Goal: Transaction & Acquisition: Purchase product/service

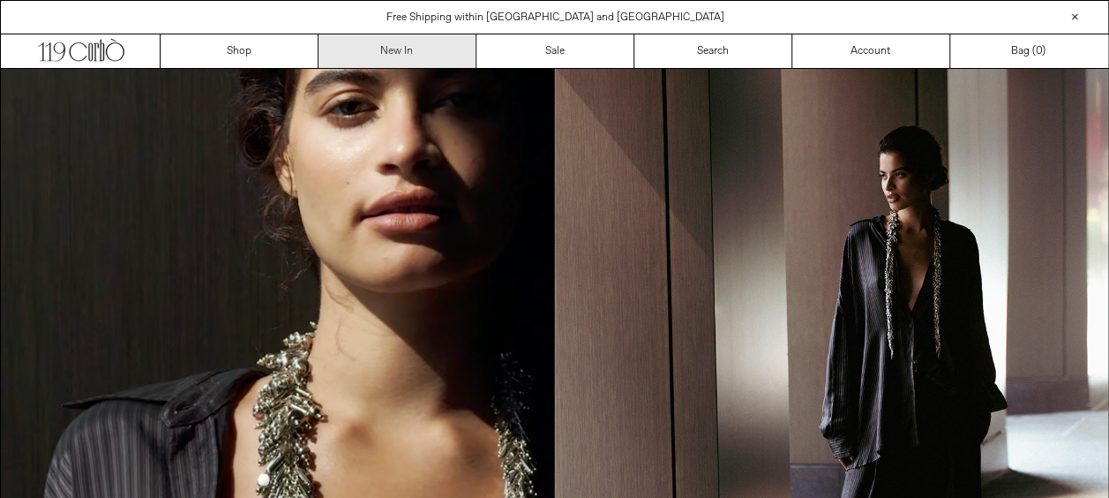
click at [383, 40] on link "New In" at bounding box center [398, 51] width 158 height 34
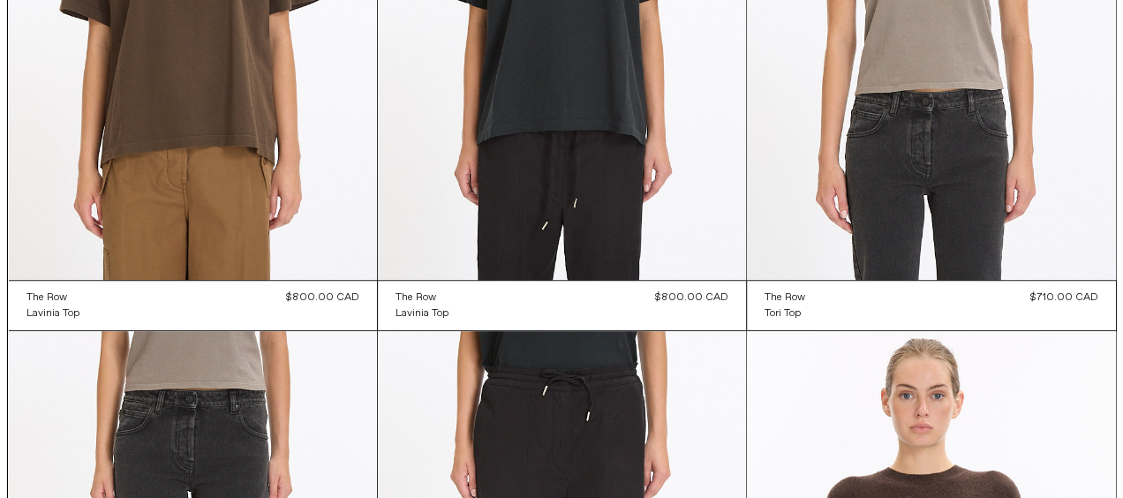
scroll to position [385, 0]
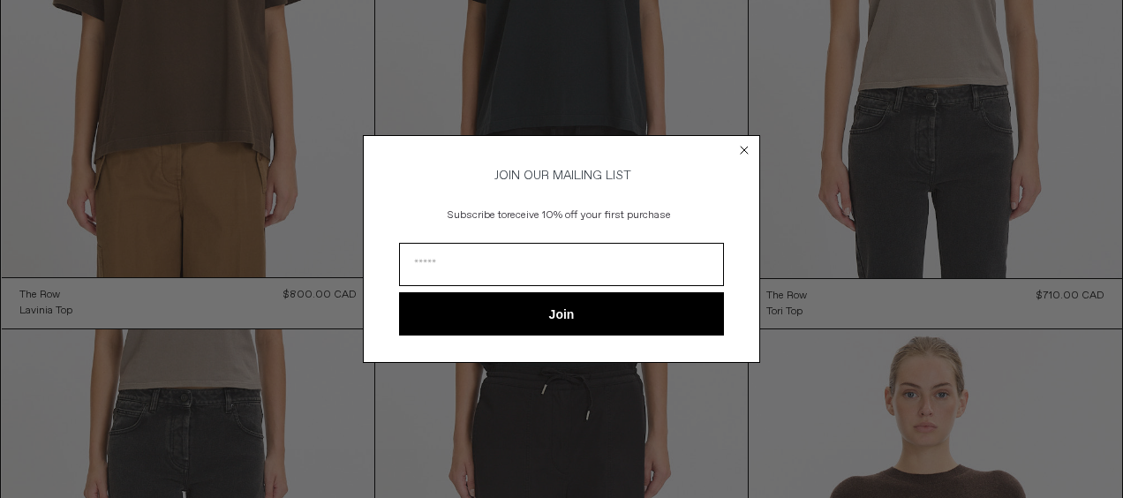
click at [747, 151] on circle "Close dialog" at bounding box center [744, 149] width 17 height 17
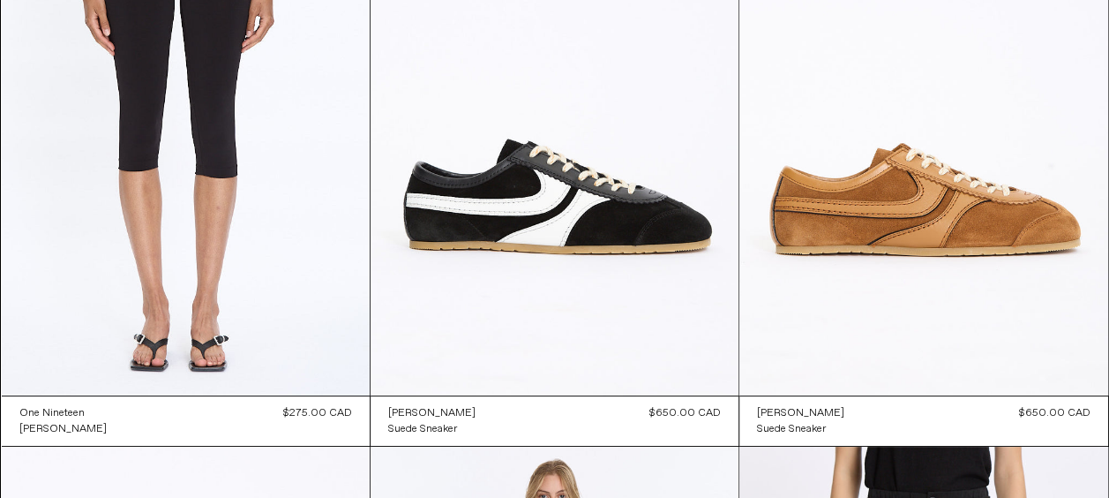
scroll to position [23204, 0]
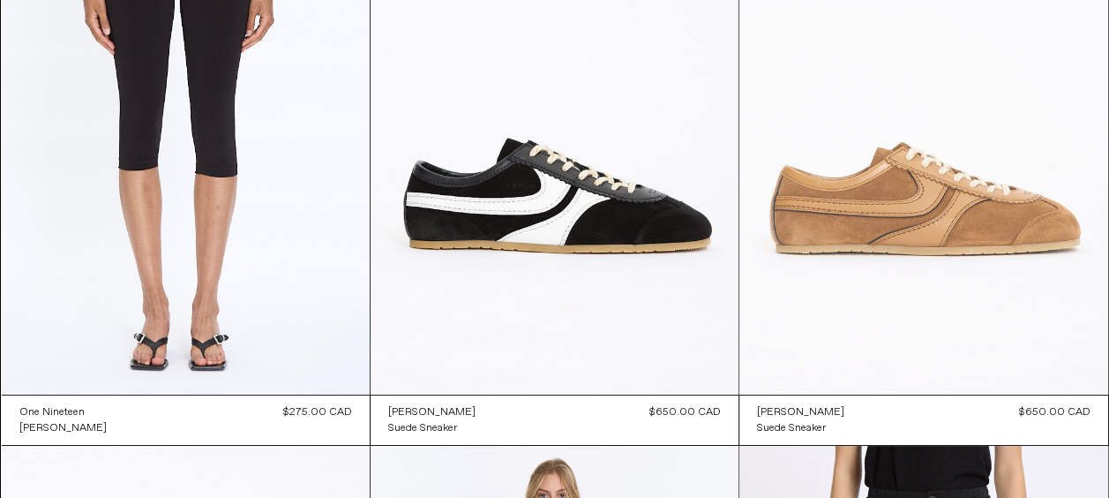
click at [969, 231] on at bounding box center [924, 118] width 368 height 553
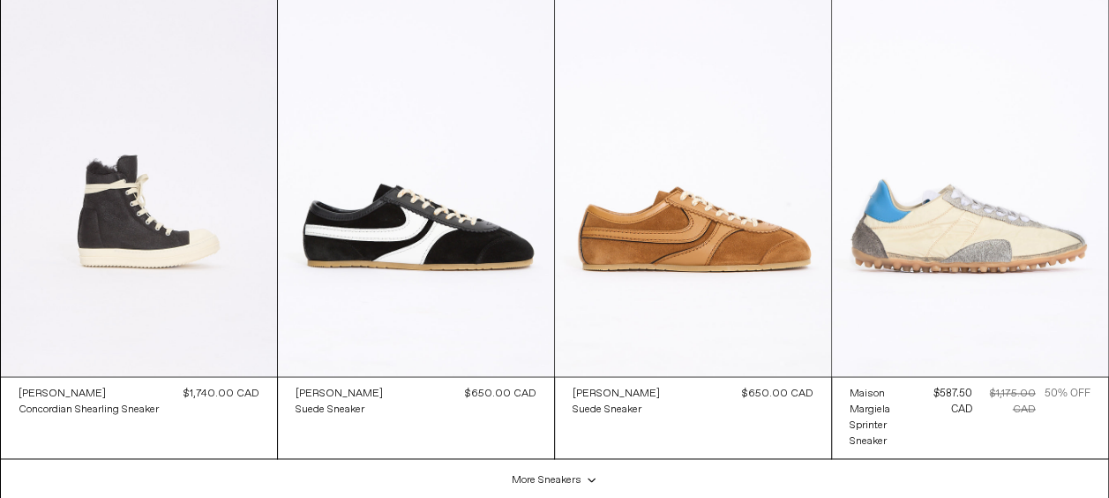
scroll to position [4335, 0]
